Goal: Browse casually

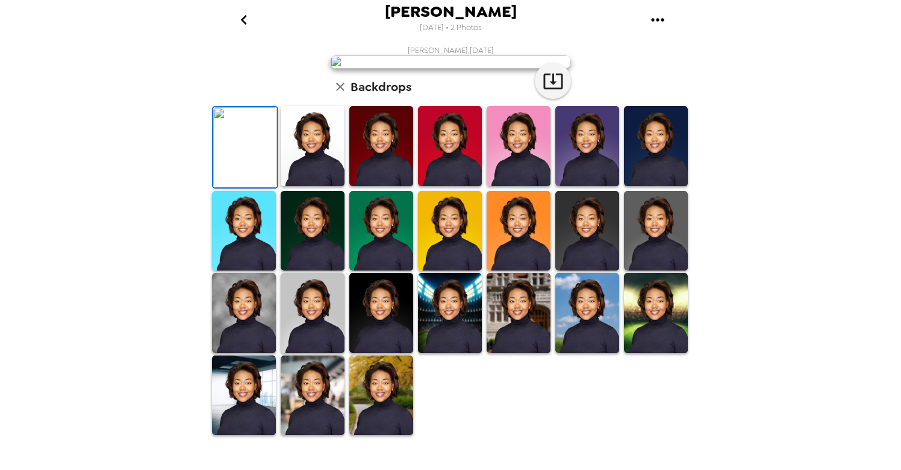
click at [381, 186] on img at bounding box center [381, 146] width 64 height 80
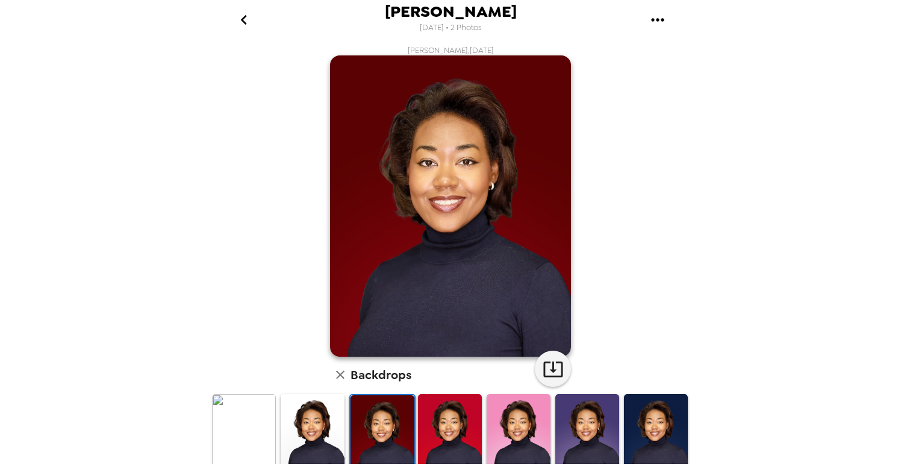
click at [449, 415] on img at bounding box center [450, 434] width 64 height 80
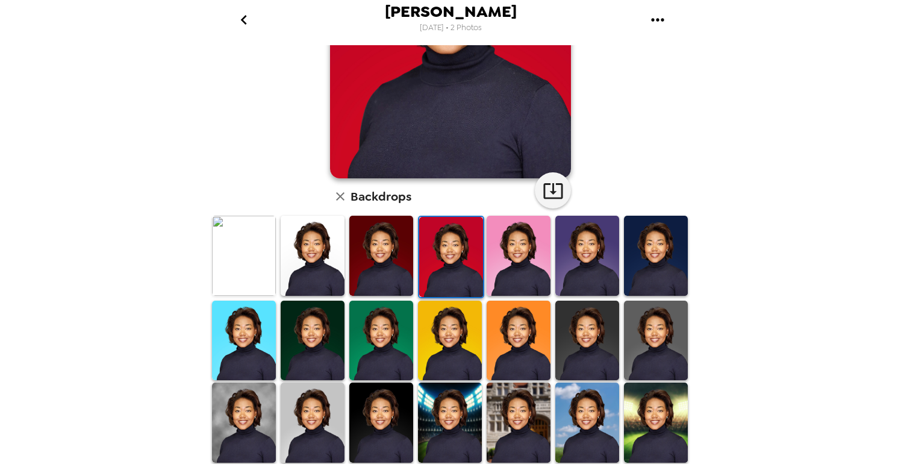
scroll to position [187, 0]
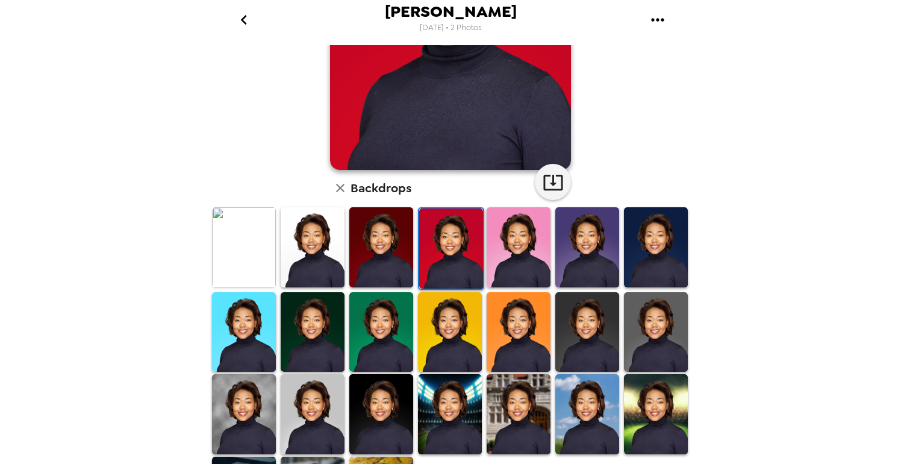
click at [305, 338] on img at bounding box center [313, 332] width 64 height 80
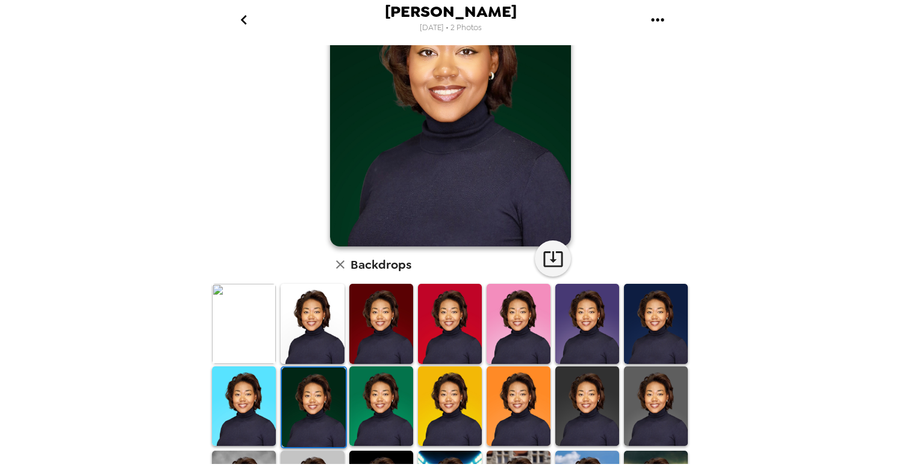
scroll to position [119, 0]
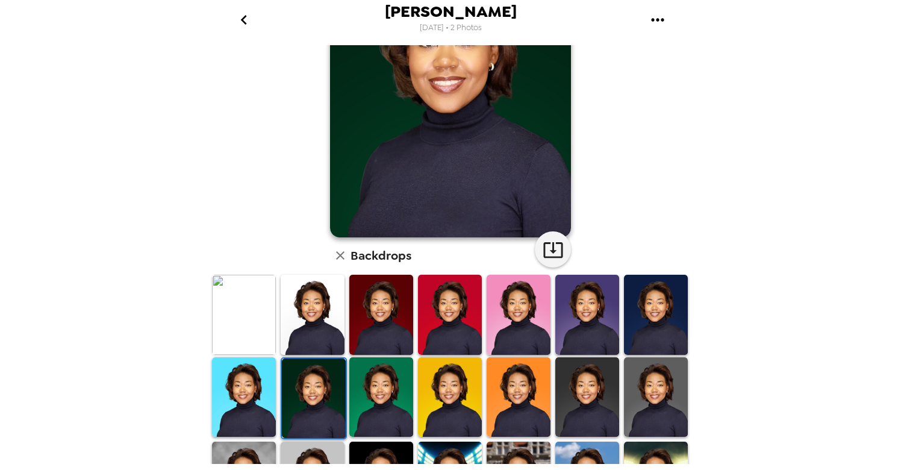
click at [254, 390] on img at bounding box center [244, 397] width 64 height 80
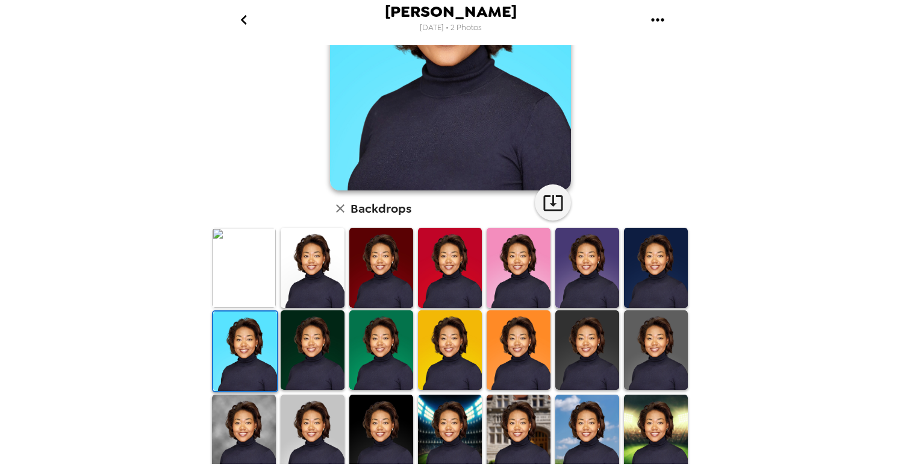
scroll to position [186, 0]
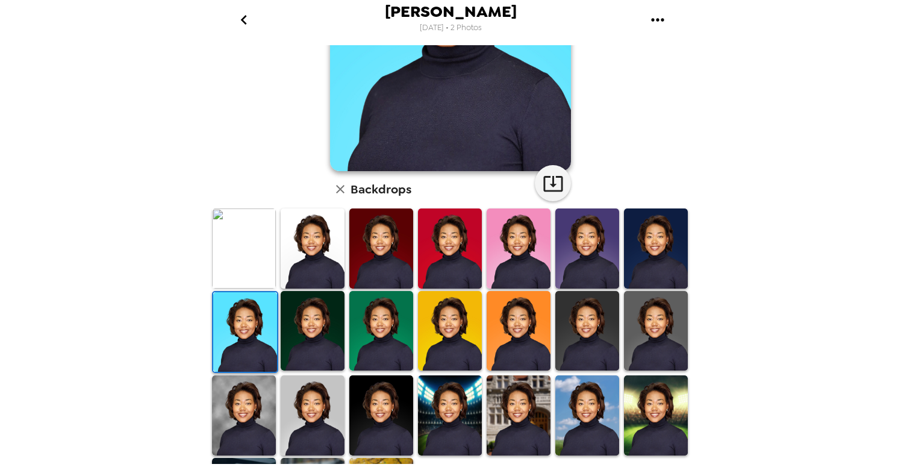
click at [324, 404] on img at bounding box center [313, 415] width 64 height 80
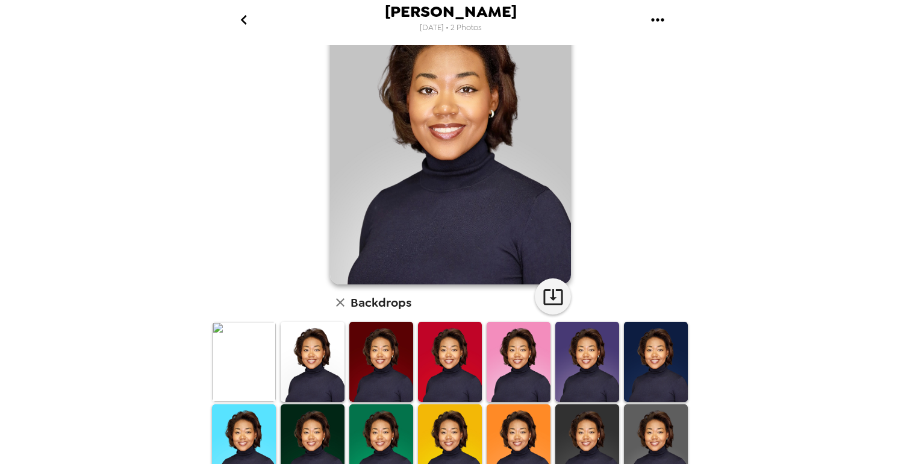
scroll to position [57, 0]
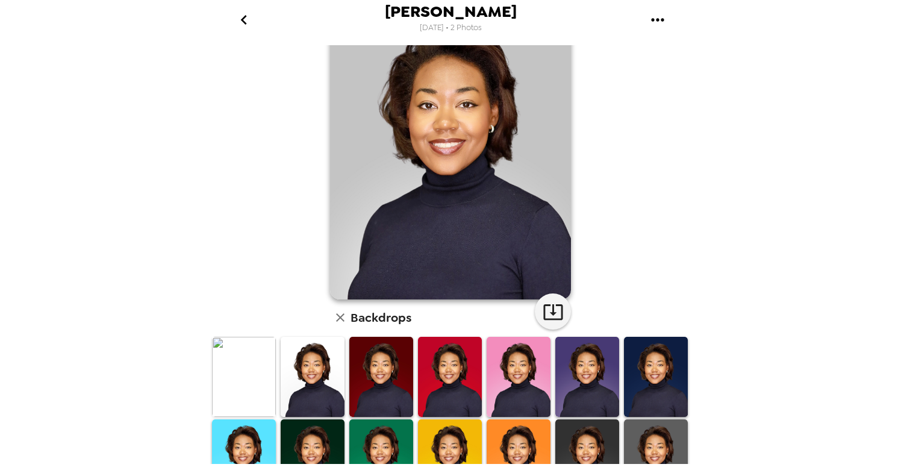
click at [366, 436] on img at bounding box center [381, 459] width 64 height 80
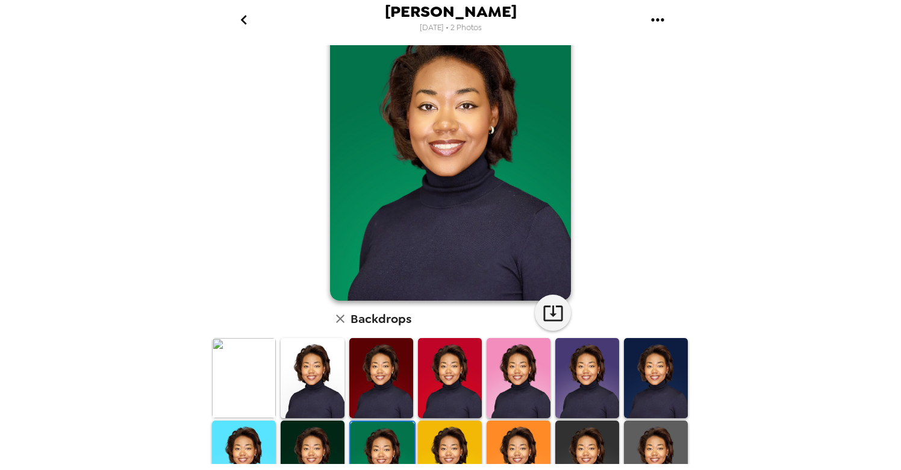
scroll to position [54, 0]
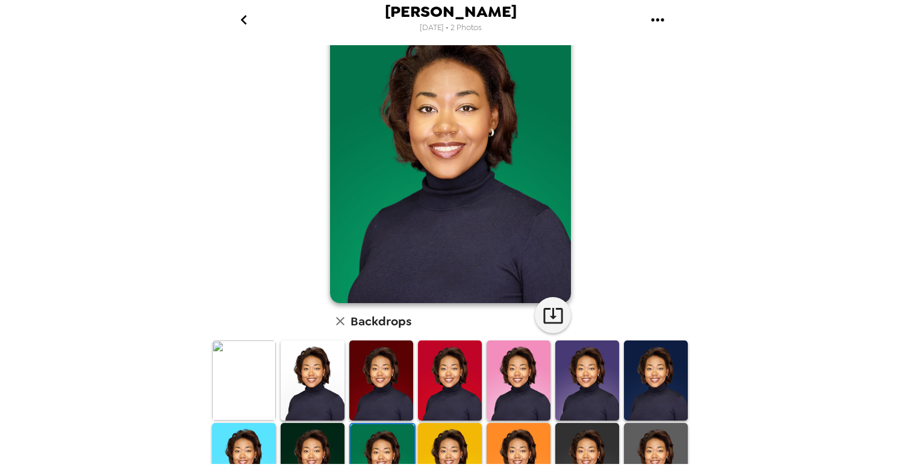
click at [331, 442] on img at bounding box center [313, 463] width 64 height 80
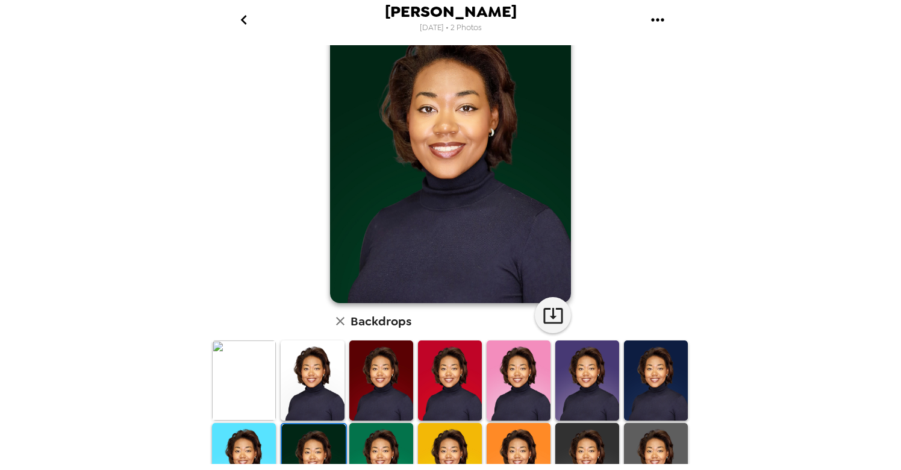
click at [457, 437] on img at bounding box center [450, 463] width 64 height 80
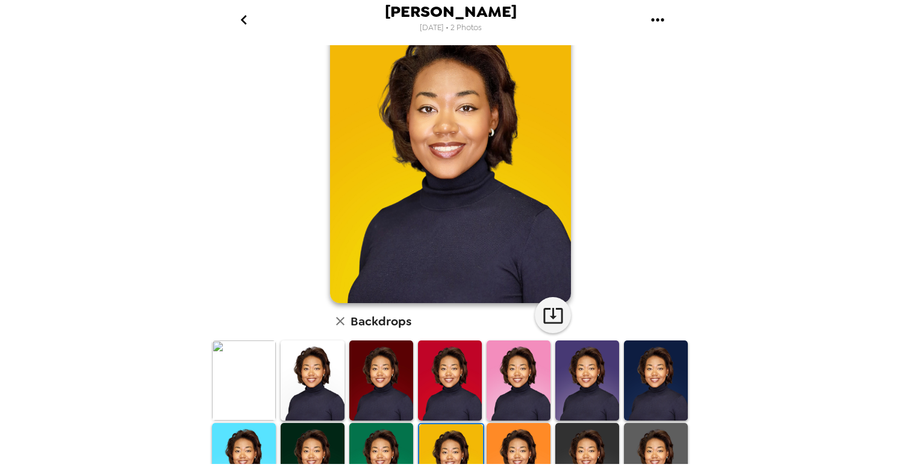
click at [521, 437] on img at bounding box center [519, 463] width 64 height 80
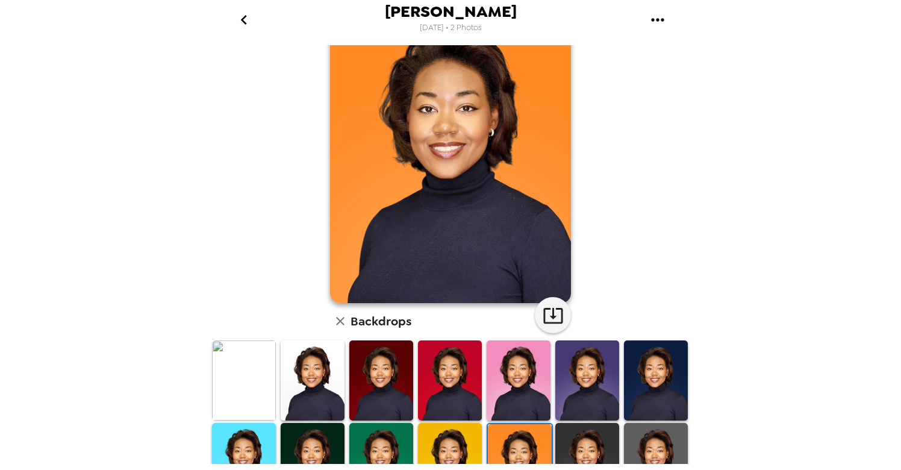
click at [433, 437] on img at bounding box center [450, 463] width 64 height 80
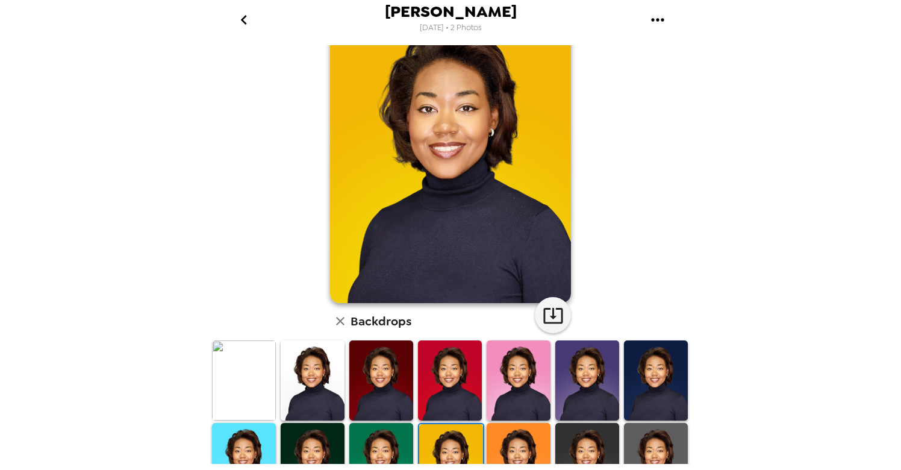
click at [379, 434] on img at bounding box center [381, 463] width 64 height 80
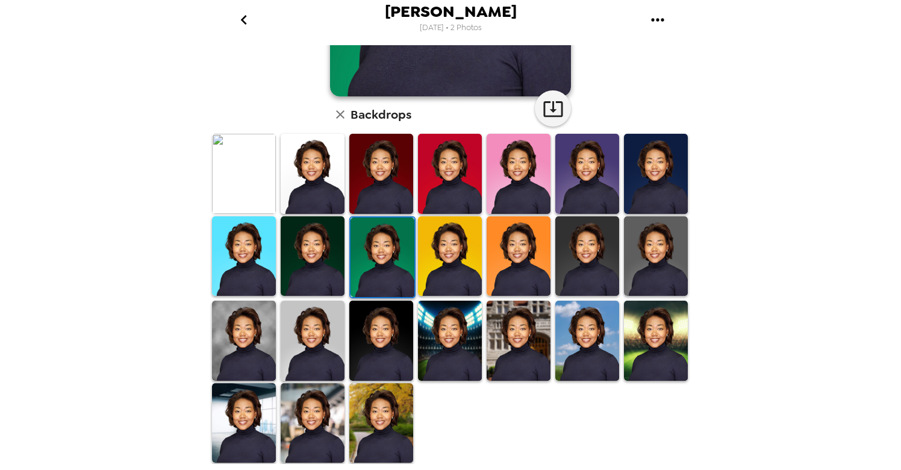
scroll to position [260, 0]
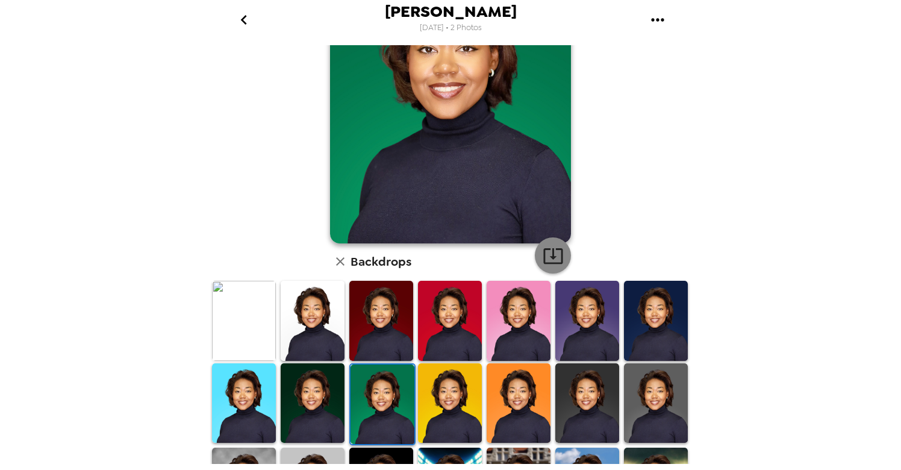
scroll to position [131, 0]
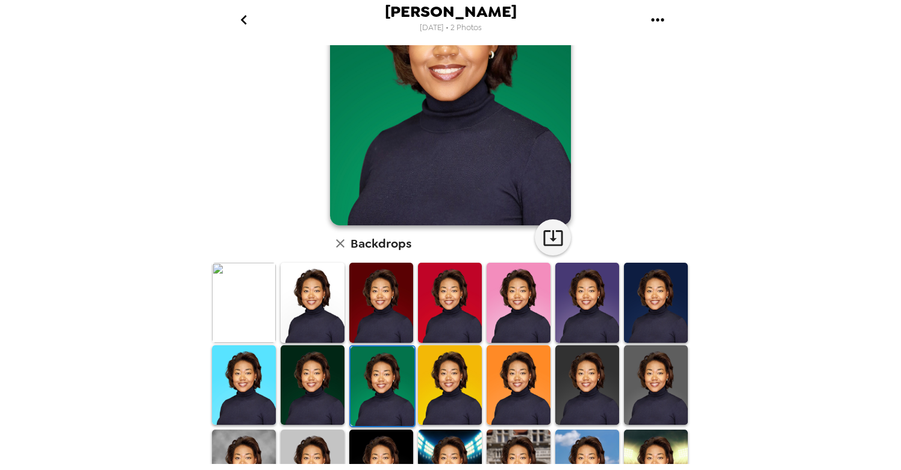
click at [332, 369] on img at bounding box center [313, 385] width 64 height 80
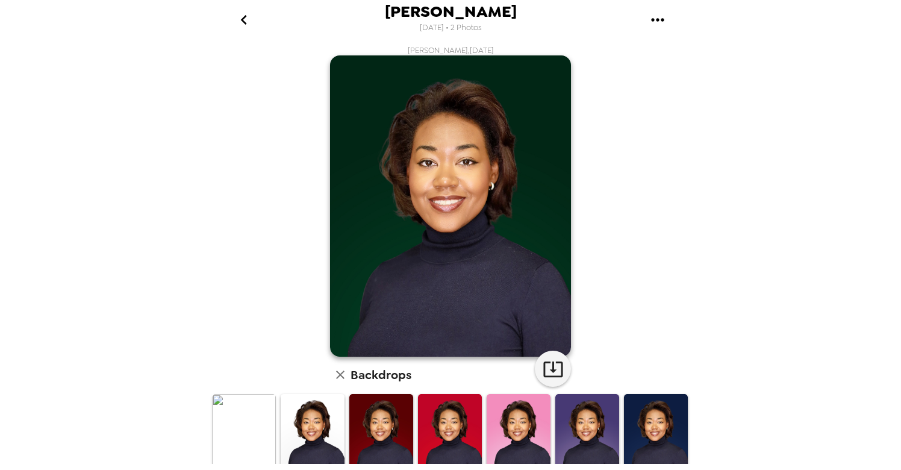
scroll to position [0, 0]
click at [385, 415] on img at bounding box center [381, 434] width 64 height 80
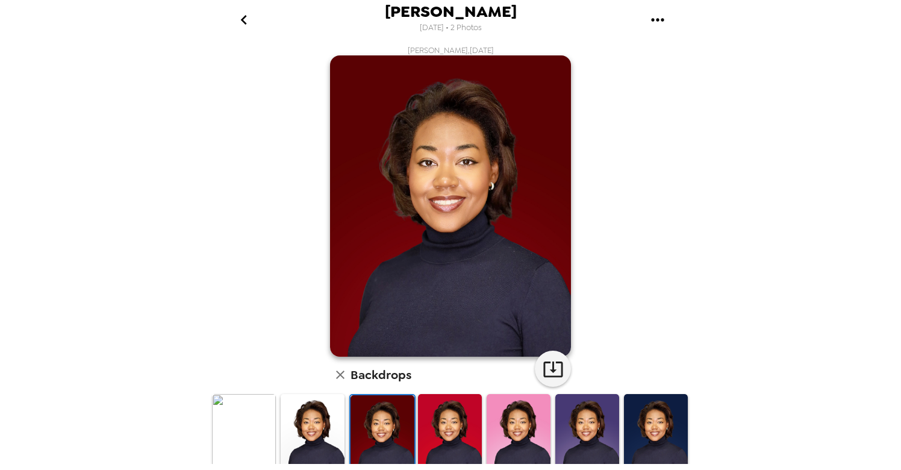
click at [243, 422] on img at bounding box center [244, 434] width 64 height 80
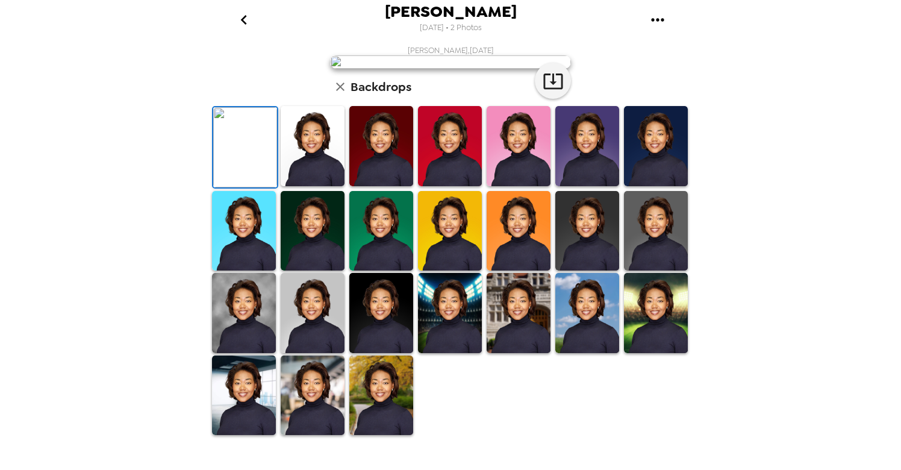
scroll to position [192, 0]
click at [321, 353] on img at bounding box center [313, 313] width 64 height 80
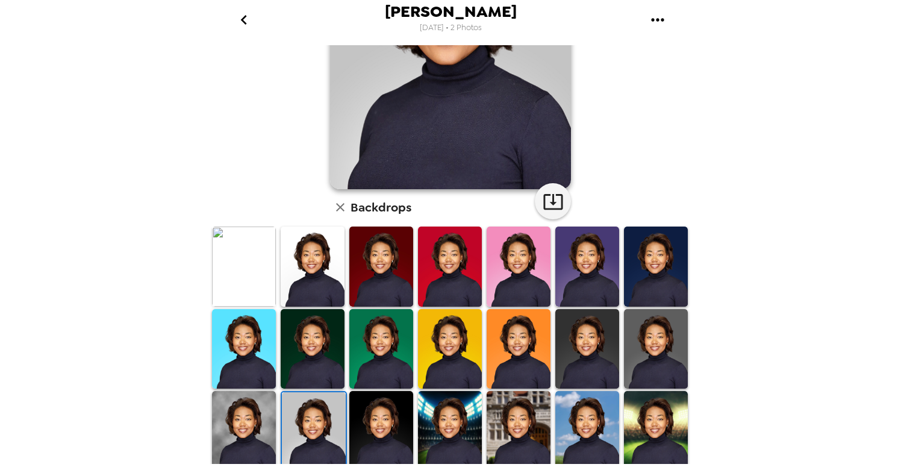
scroll to position [196, 0]
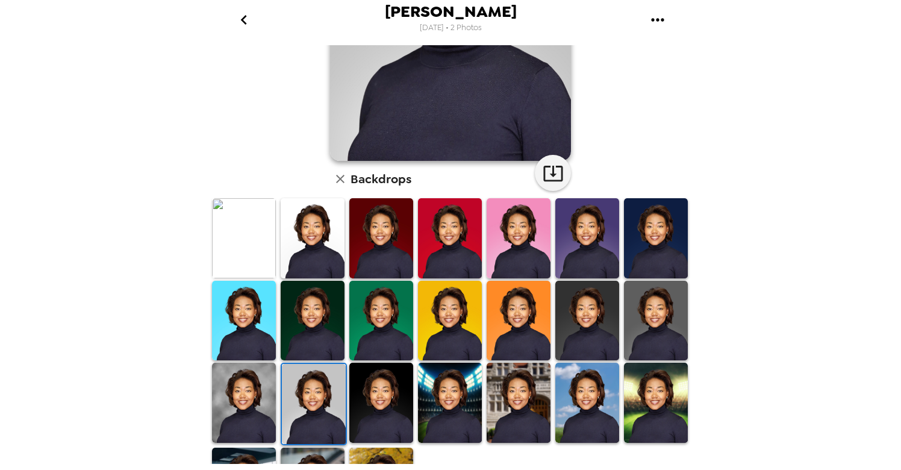
click at [260, 407] on img at bounding box center [244, 403] width 64 height 80
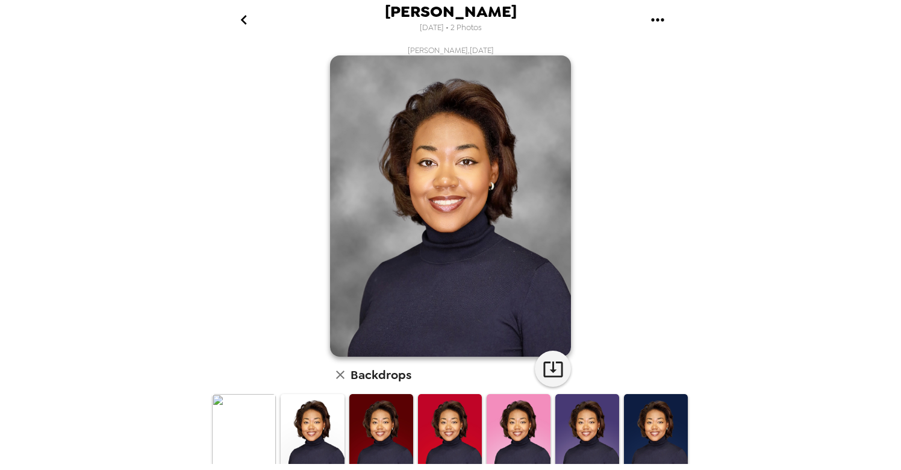
scroll to position [0, 0]
